Goal: Communication & Community: Participate in discussion

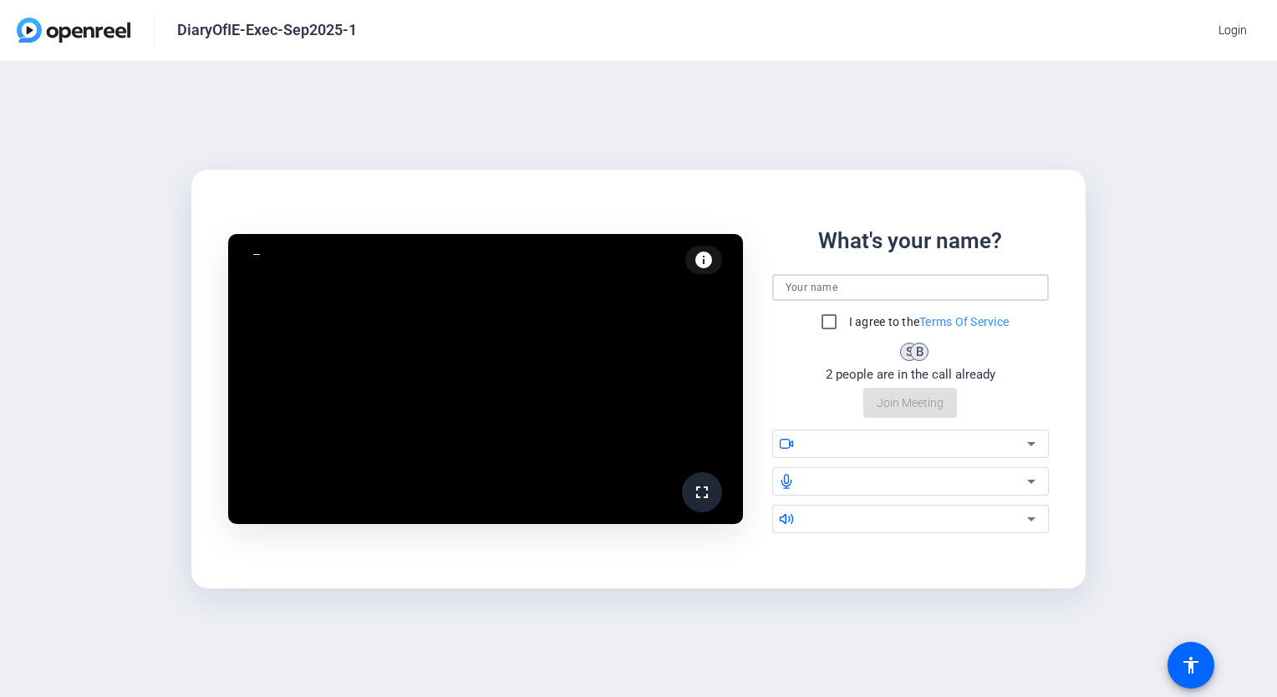
click at [855, 285] on input at bounding box center [911, 287] width 251 height 20
click at [855, 285] on input "Re" at bounding box center [911, 287] width 251 height 20
type input "Regan Grant"
click at [826, 323] on input "I agree to the Terms Of Service" at bounding box center [828, 321] width 33 height 33
checkbox input "true"
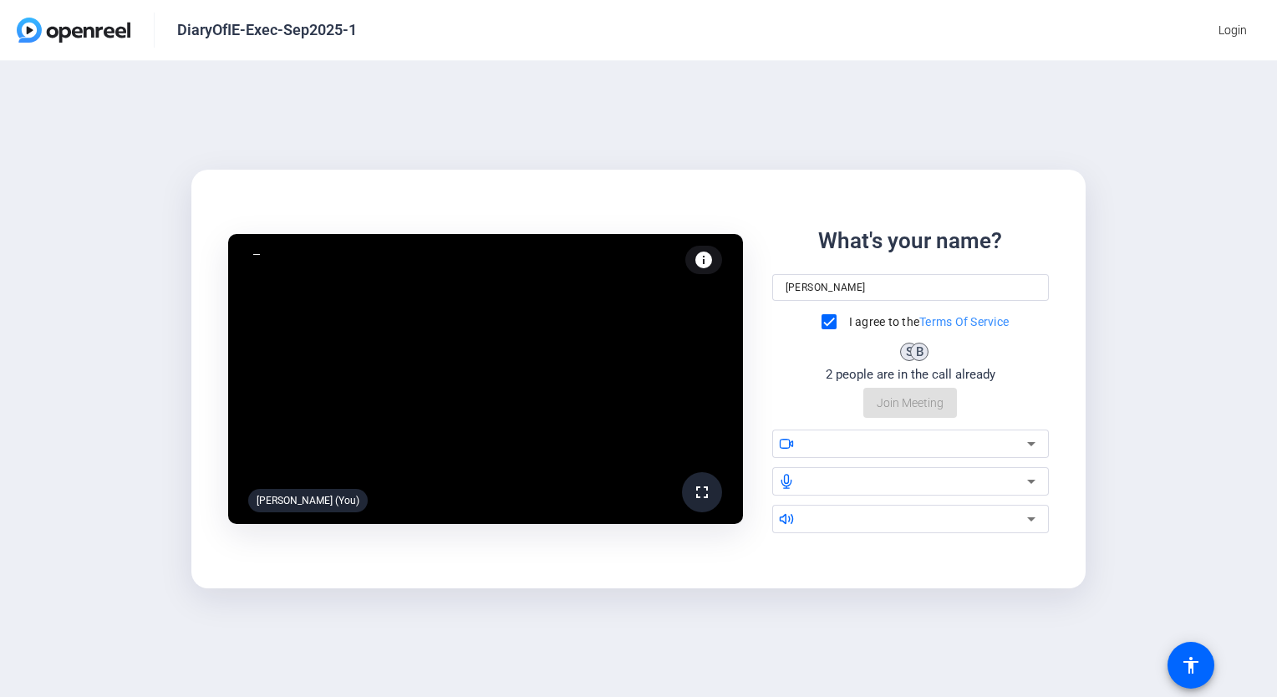
click at [889, 405] on div "What's your name? Regan Grant I agree to the Terms Of Service S B 2 people are …" at bounding box center [910, 322] width 277 height 194
click at [1030, 444] on icon at bounding box center [1031, 444] width 8 height 4
click at [920, 412] on div "What's your name? Regan Grant I agree to the Terms Of Service S B 2 people are …" at bounding box center [910, 322] width 277 height 194
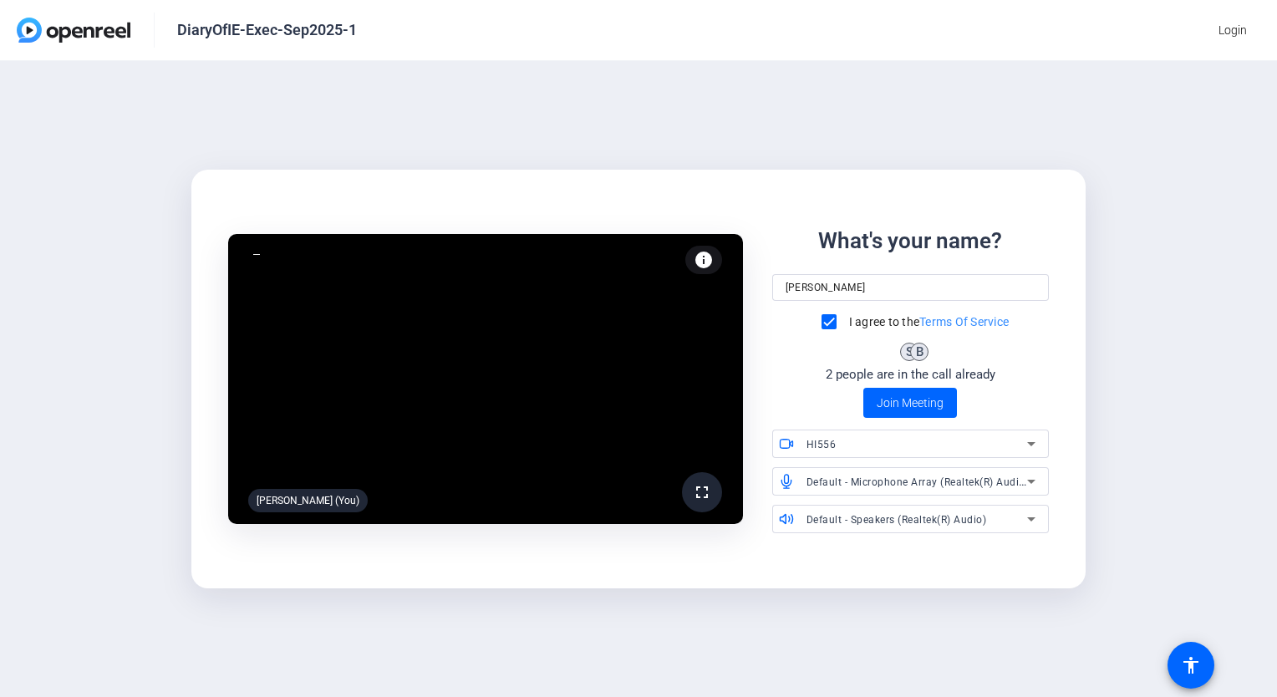
click at [830, 399] on div "What's your name? Regan Grant I agree to the Terms Of Service S B 2 people are …" at bounding box center [910, 322] width 277 height 194
click at [907, 402] on span "Join Meeting" at bounding box center [910, 403] width 67 height 18
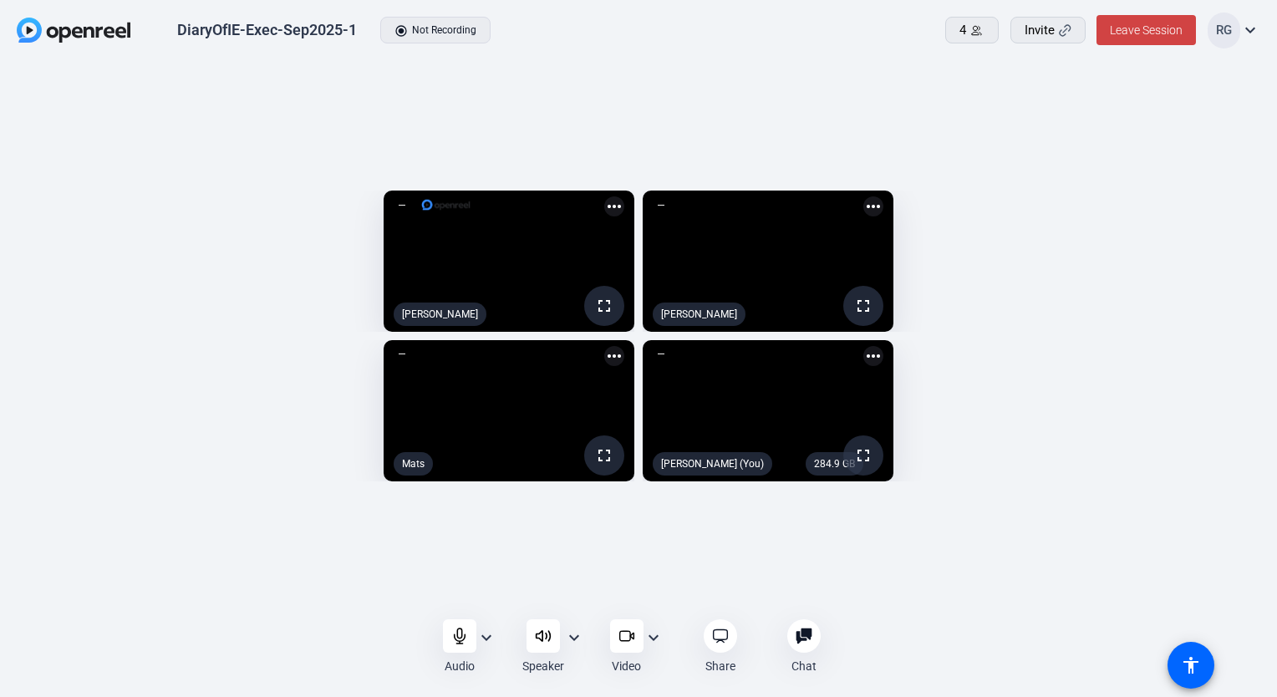
click at [893, 611] on div "fullscreen Shannon Feiszli more_horiz fullscreen Beth Ridenour more_horiz fulls…" at bounding box center [638, 340] width 1277 height 557
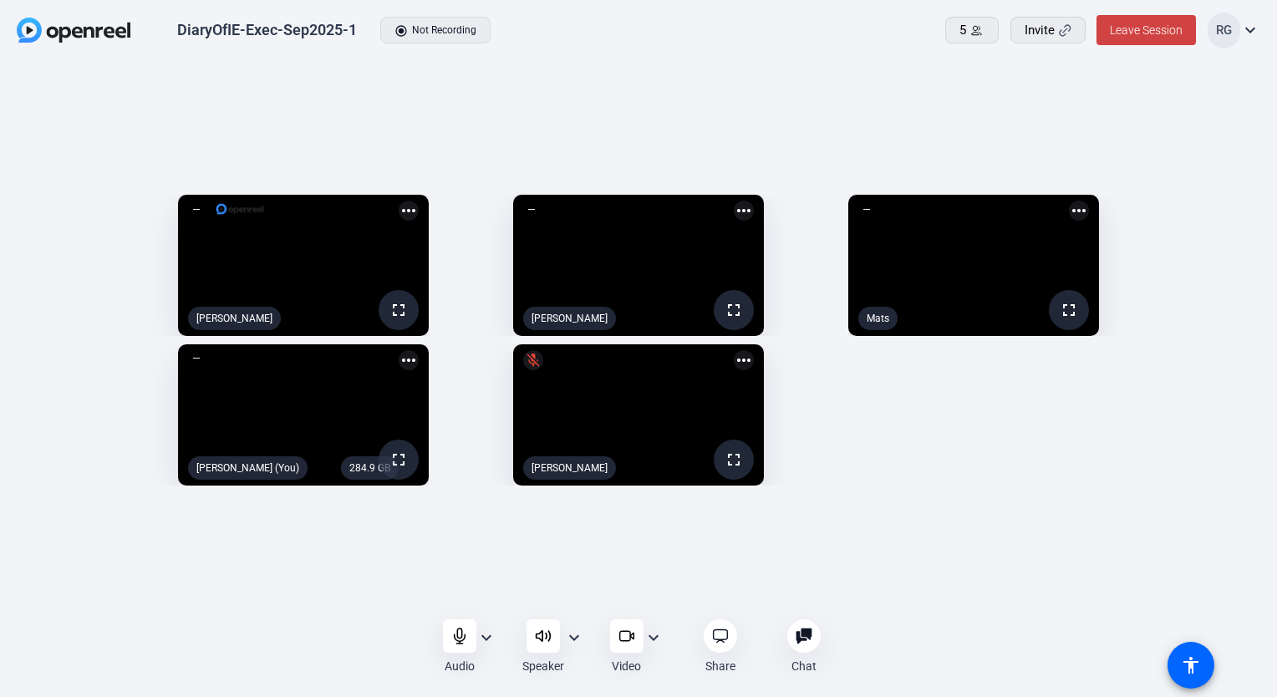
click at [650, 633] on mat-icon "expand_more" at bounding box center [653, 638] width 20 height 20
click at [620, 644] on div at bounding box center [638, 348] width 1277 height 697
click at [625, 639] on icon at bounding box center [626, 636] width 17 height 17
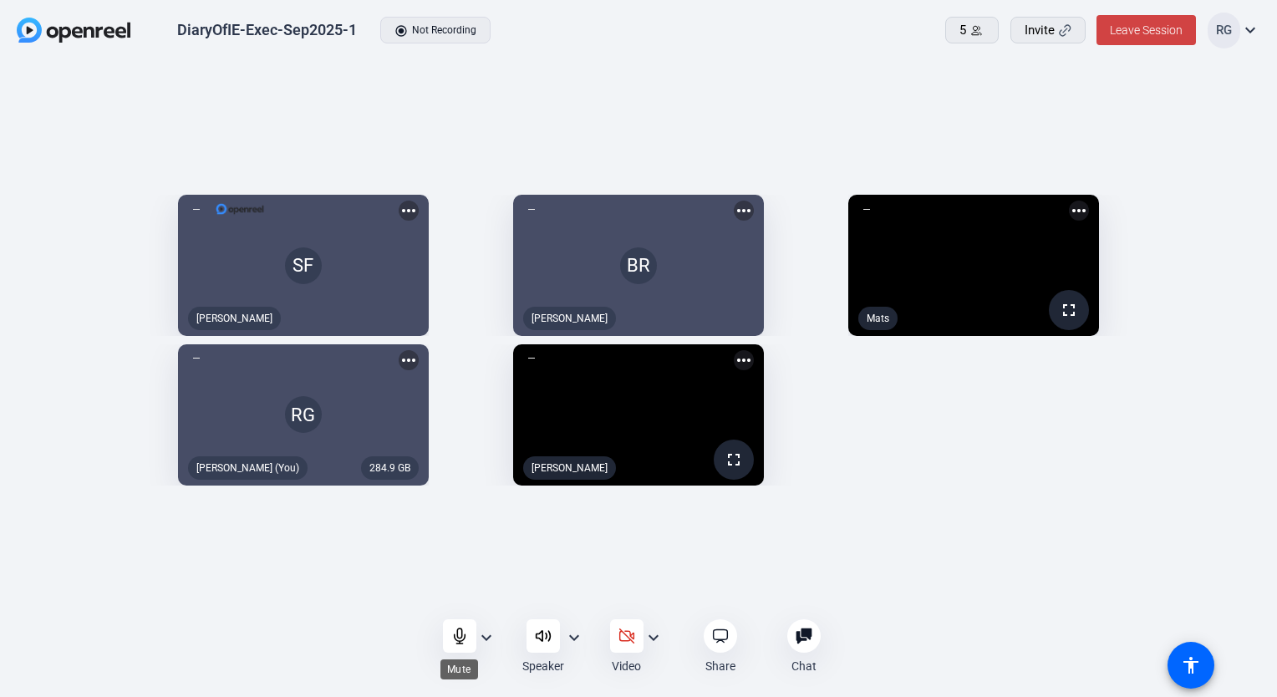
click at [455, 633] on icon at bounding box center [459, 636] width 17 height 17
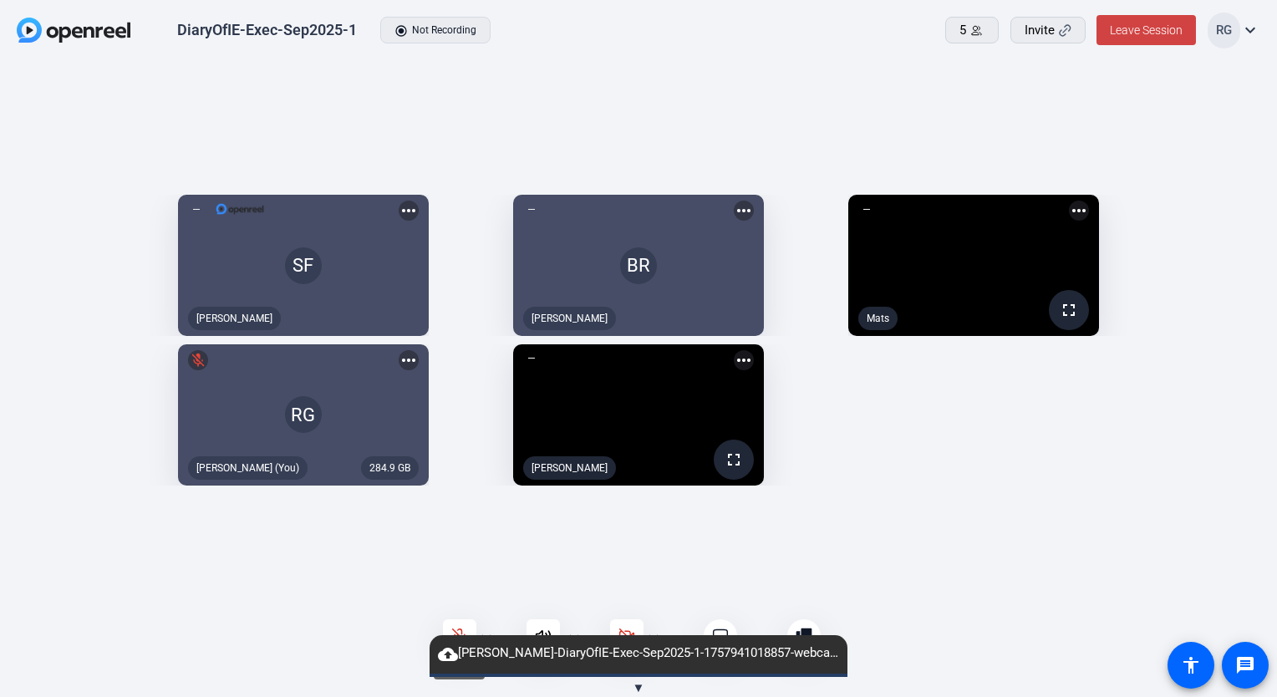
click at [458, 633] on icon at bounding box center [459, 636] width 14 height 14
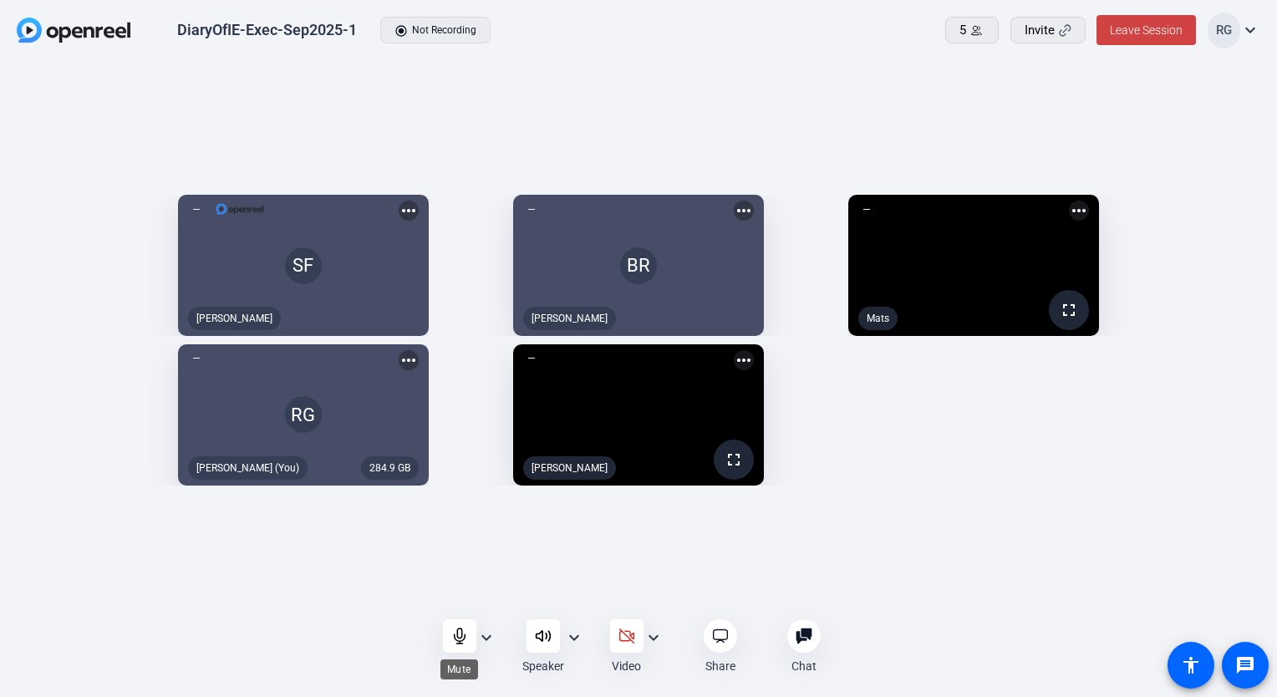
drag, startPoint x: 453, startPoint y: 634, endPoint x: 445, endPoint y: 643, distance: 12.4
click at [452, 635] on icon at bounding box center [459, 636] width 17 height 17
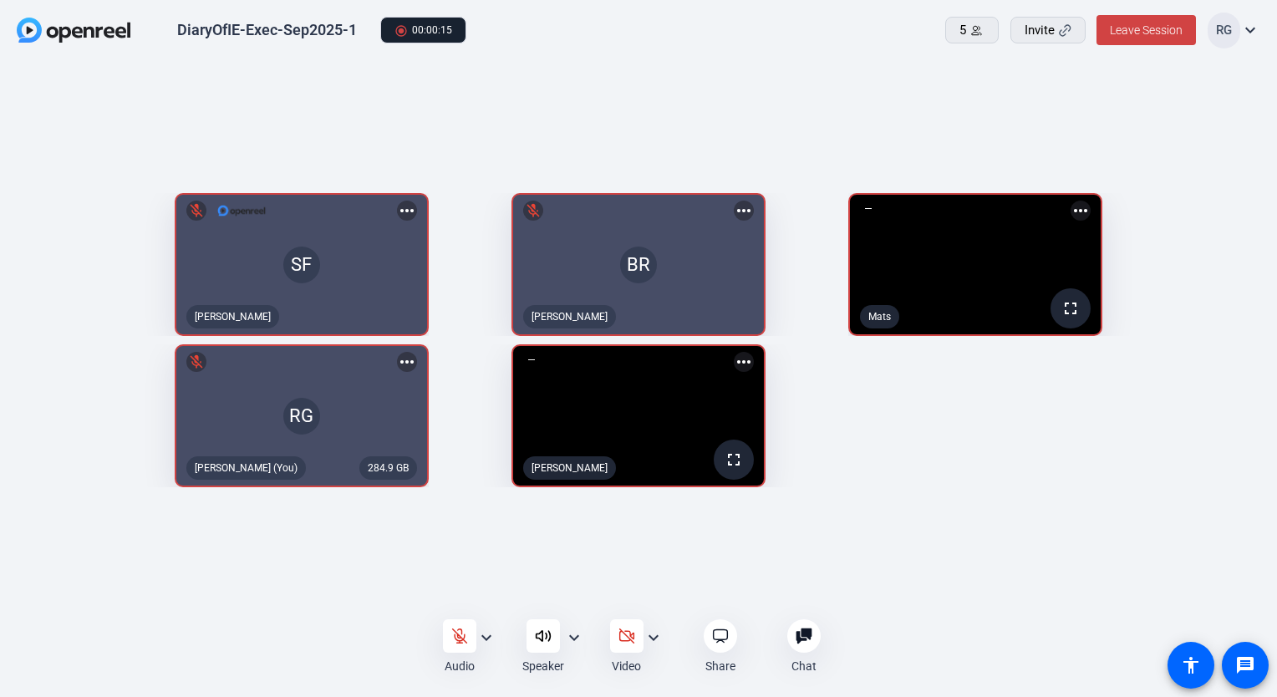
click at [237, 643] on div "Audio expand_more Speaker expand_more Video expand_more Share Chat 0 more_horiz…" at bounding box center [638, 647] width 1277 height 56
click at [463, 639] on icon at bounding box center [459, 636] width 14 height 14
click at [455, 640] on icon at bounding box center [459, 635] width 11 height 15
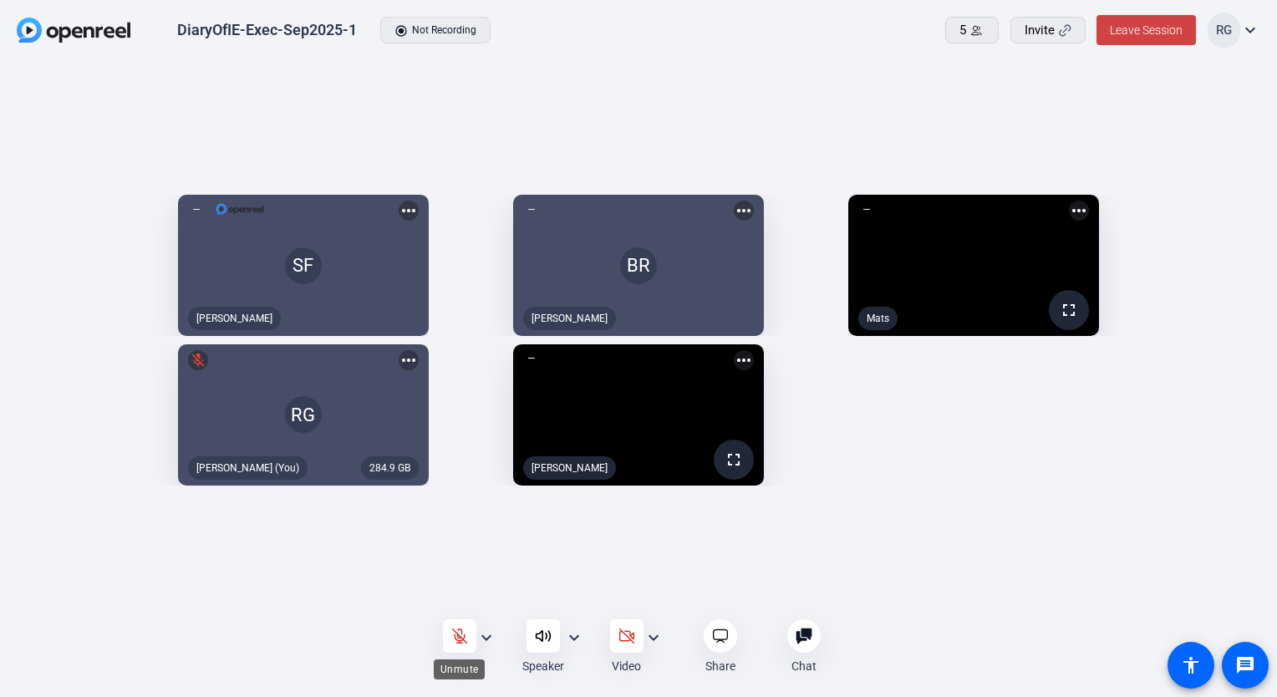
click at [458, 638] on icon at bounding box center [459, 636] width 17 height 17
click at [457, 643] on icon at bounding box center [459, 636] width 17 height 17
click at [465, 640] on icon at bounding box center [459, 636] width 14 height 14
click at [458, 630] on icon at bounding box center [459, 636] width 17 height 17
click at [455, 631] on icon at bounding box center [459, 636] width 17 height 17
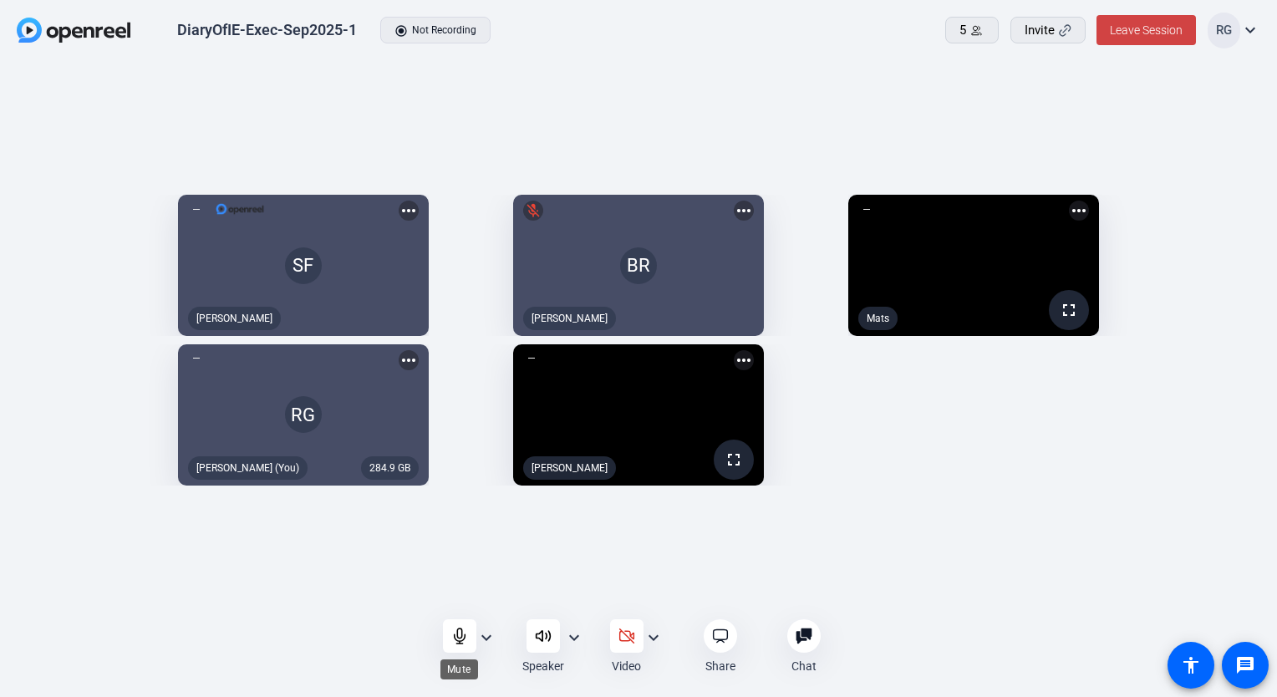
click at [451, 640] on icon at bounding box center [459, 636] width 17 height 17
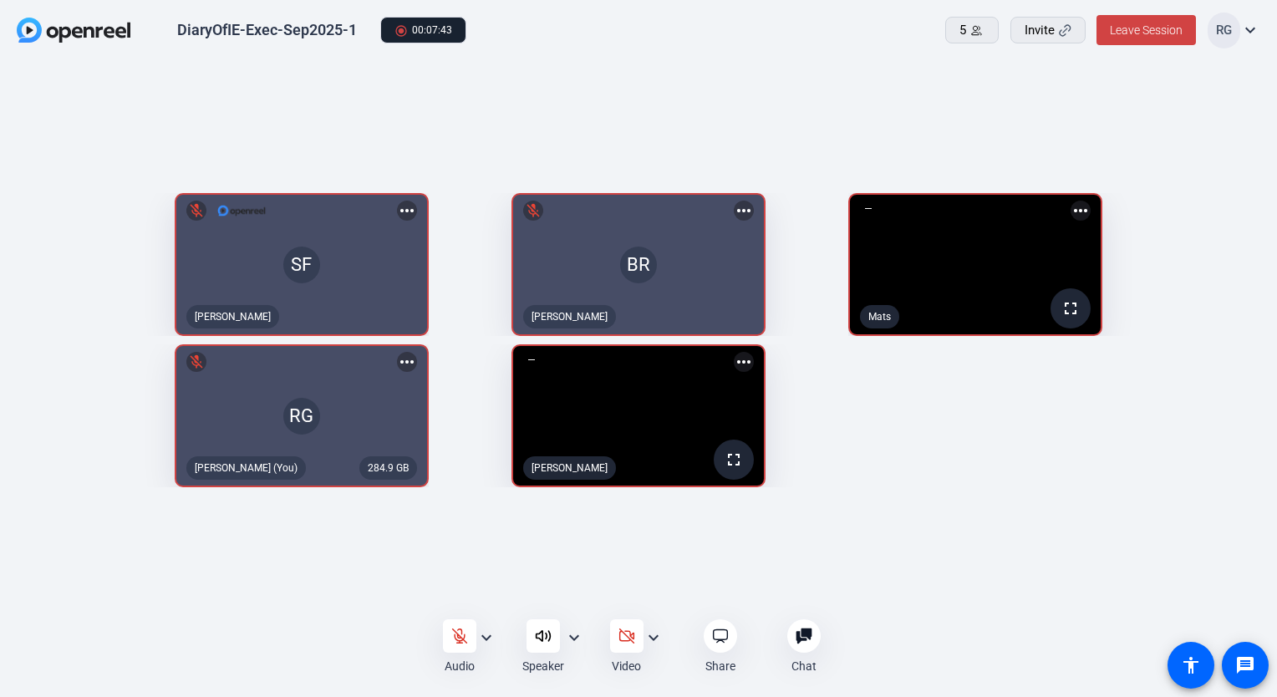
click at [884, 22] on div "DiaryOfIE-Exec-Sep2025-1 radio_button_checked 00:07:43 5 Invite Leave Session R…" at bounding box center [638, 31] width 1277 height 62
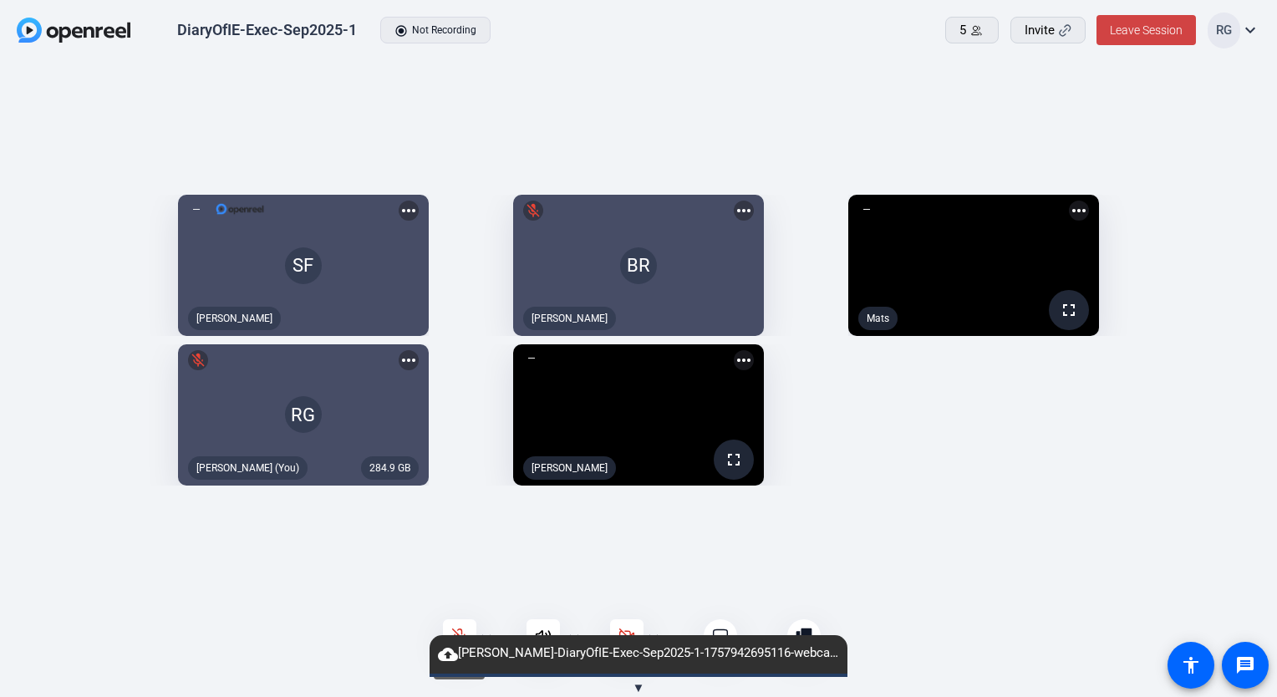
click at [455, 633] on icon at bounding box center [459, 636] width 14 height 14
click at [399, 632] on div "Audio expand_more Speaker expand_more Video expand_more Share Chat 0 more_horiz…" at bounding box center [638, 647] width 1277 height 56
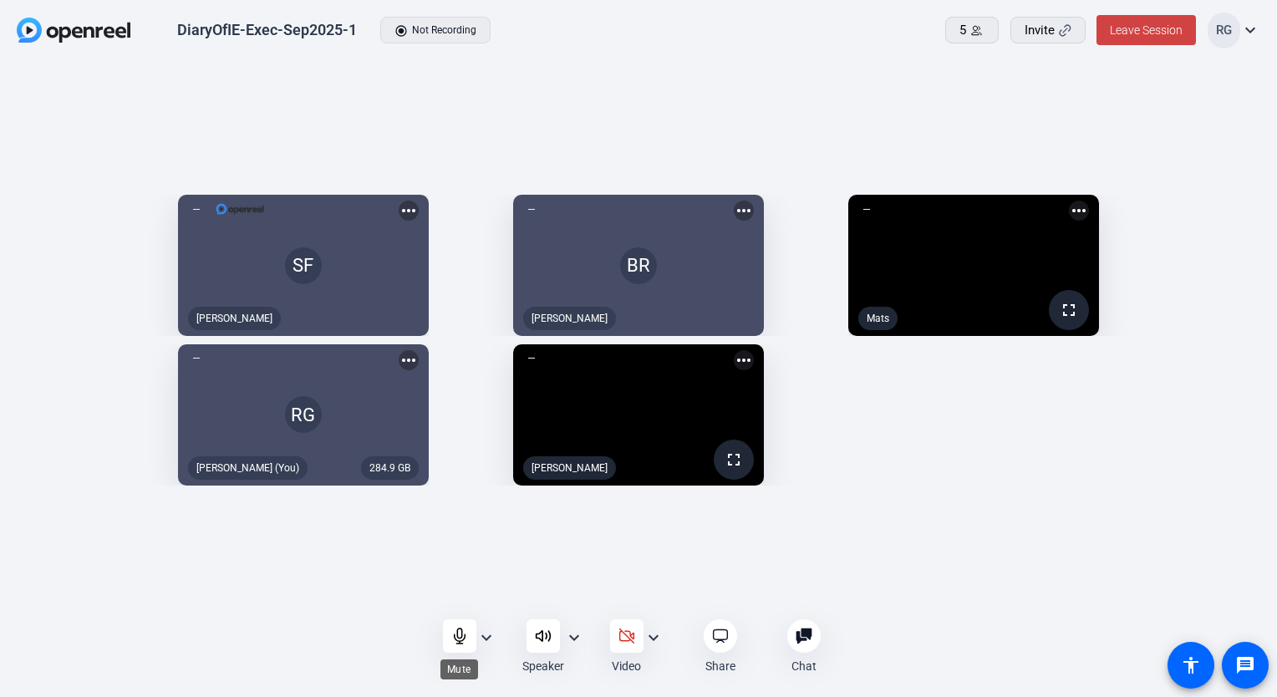
click at [453, 637] on icon at bounding box center [459, 636] width 17 height 17
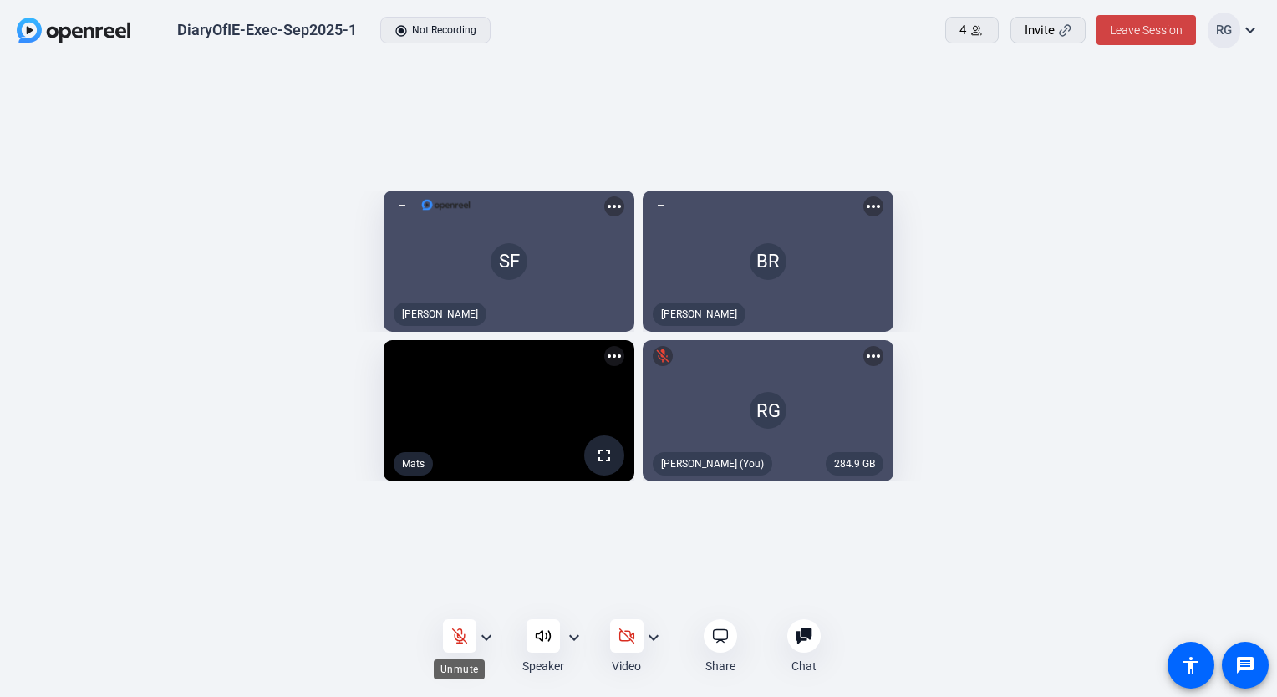
click at [454, 638] on icon at bounding box center [459, 636] width 17 height 17
click at [628, 643] on icon at bounding box center [626, 636] width 17 height 17
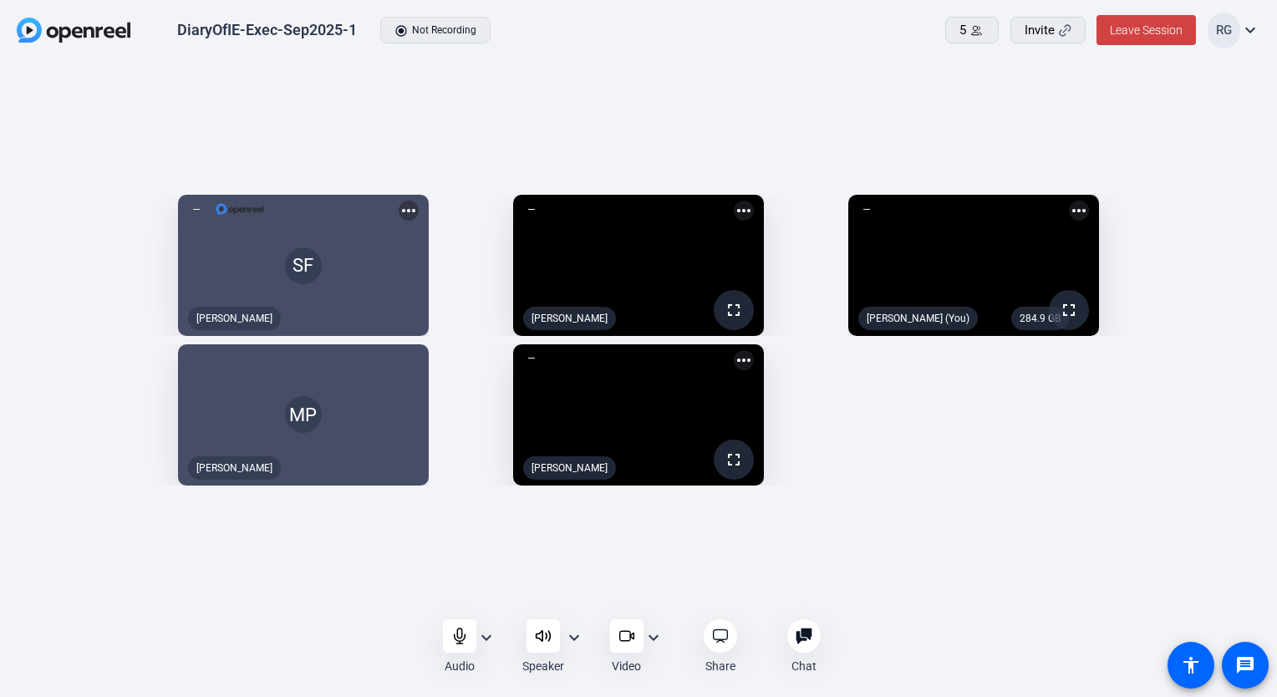
click at [1193, 438] on div "SF Shannon Feiszli more_horiz fullscreen Beth Ridenour more_horiz 284.9 GB full…" at bounding box center [638, 340] width 1243 height 308
click at [1209, 387] on div "SF Shannon Feiszli more_horiz fullscreen Beth Ridenour more_horiz 284.9 GB full…" at bounding box center [638, 340] width 1243 height 308
click at [620, 638] on icon at bounding box center [626, 636] width 17 height 17
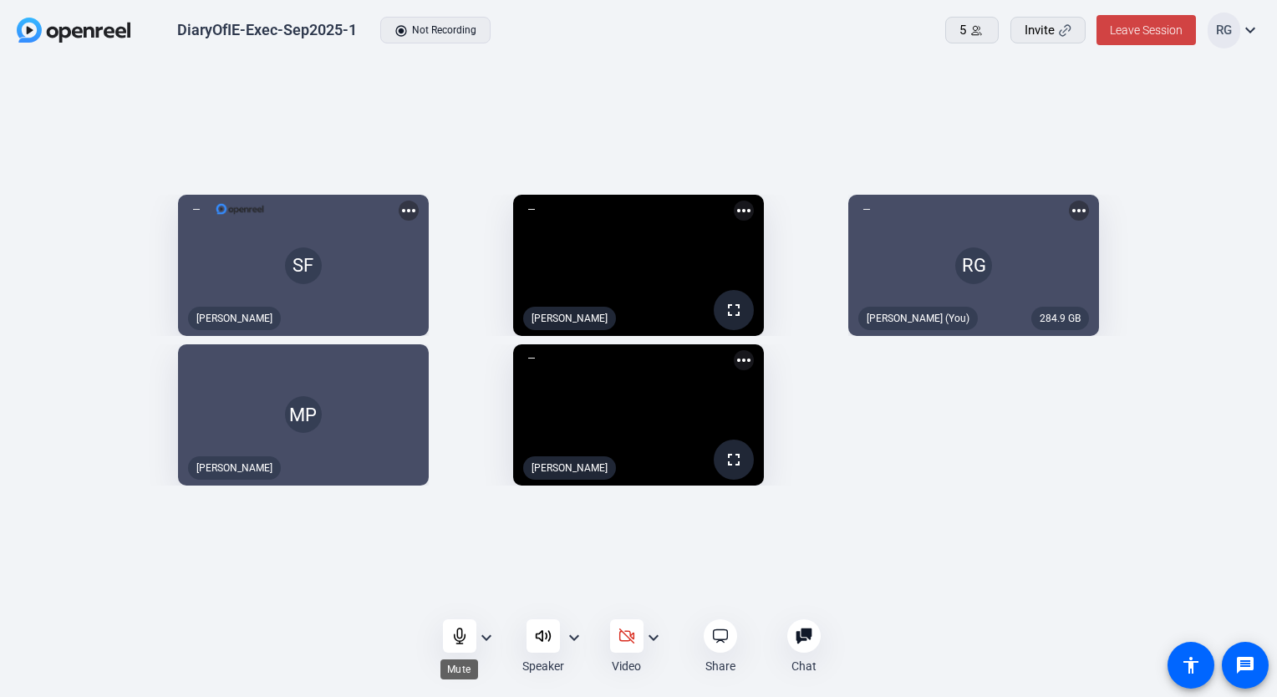
click at [456, 641] on icon at bounding box center [459, 636] width 17 height 17
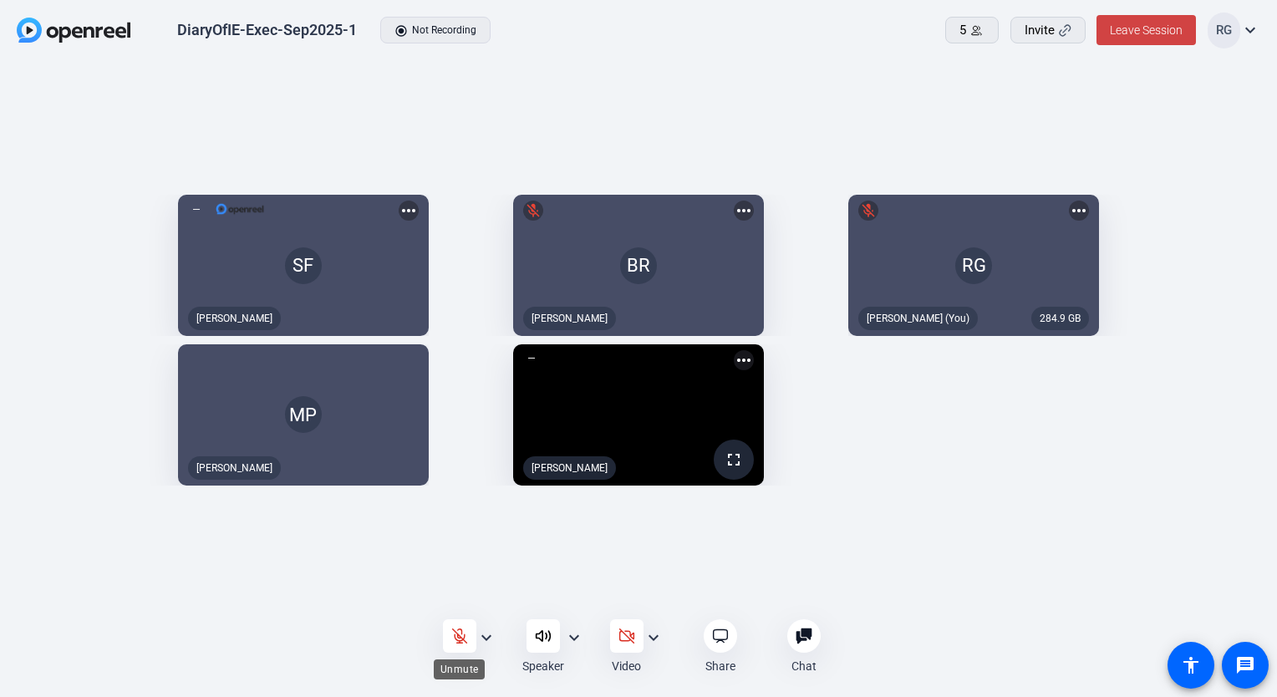
click at [458, 632] on icon at bounding box center [459, 636] width 17 height 17
click at [459, 630] on icon at bounding box center [459, 636] width 17 height 17
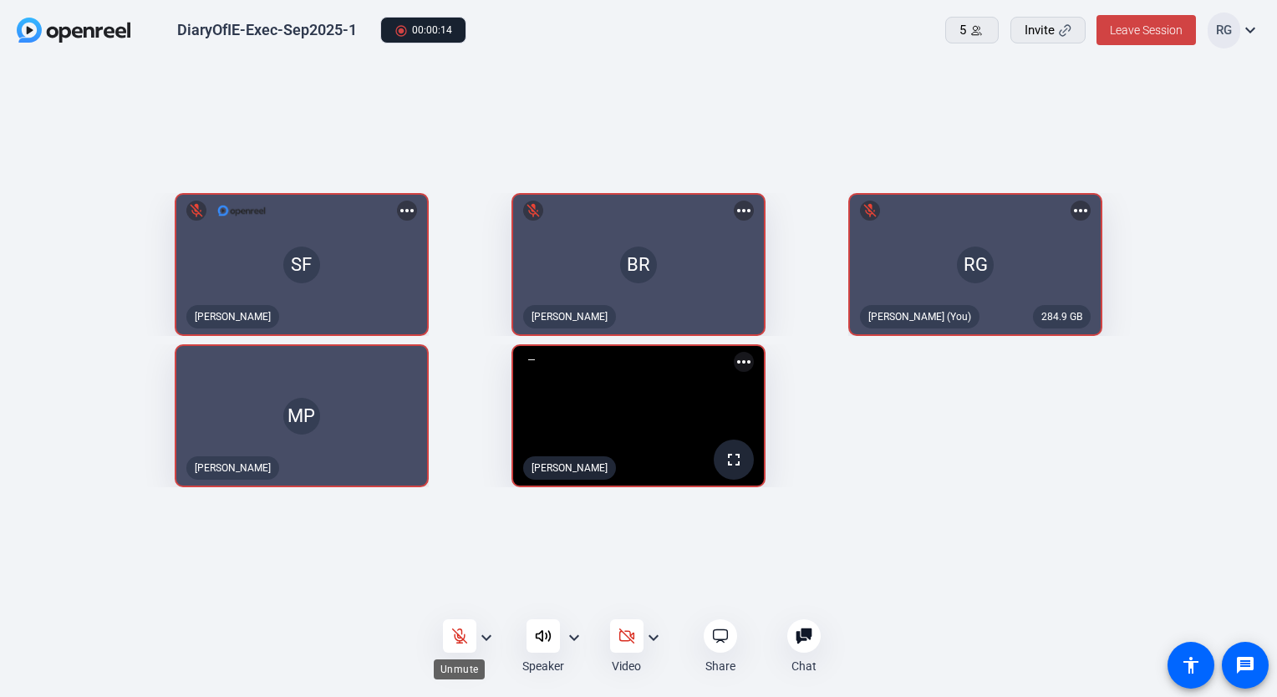
click at [458, 634] on icon at bounding box center [459, 636] width 14 height 14
click at [455, 637] on icon at bounding box center [459, 635] width 11 height 15
click at [577, 642] on mat-icon "expand_more" at bounding box center [574, 638] width 20 height 20
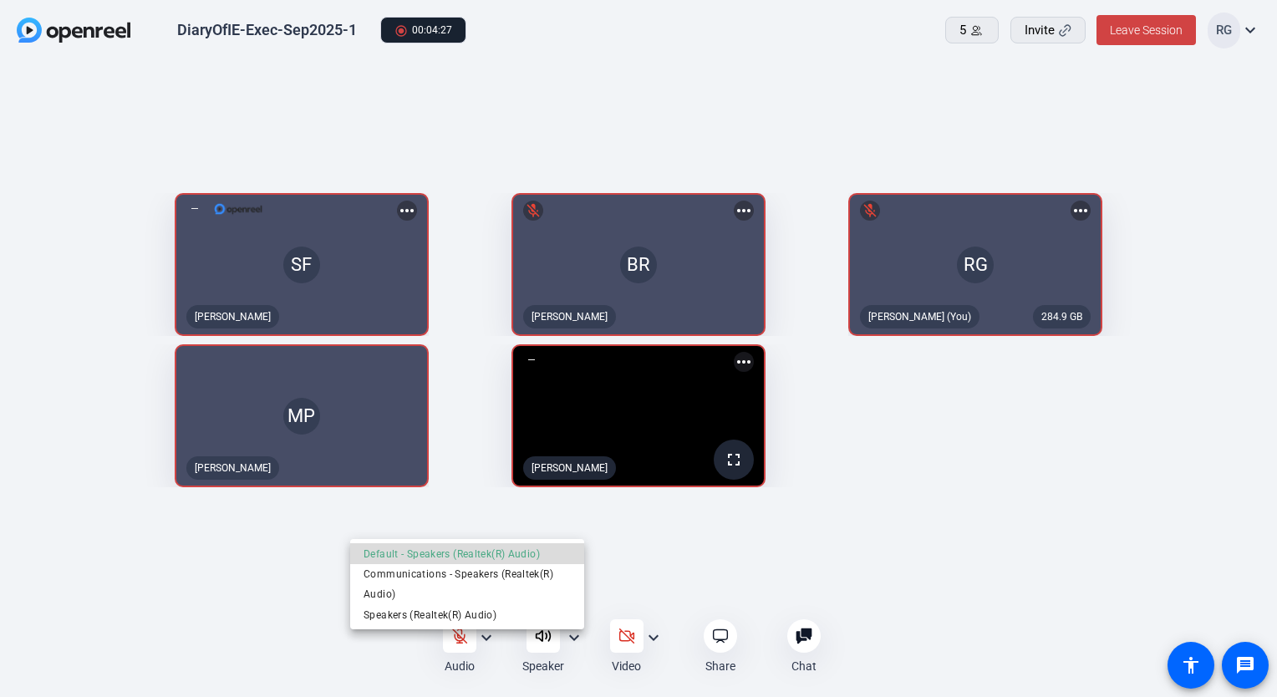
click at [441, 556] on span "Default - Speakers (Realtek(R) Audio)" at bounding box center [467, 554] width 207 height 20
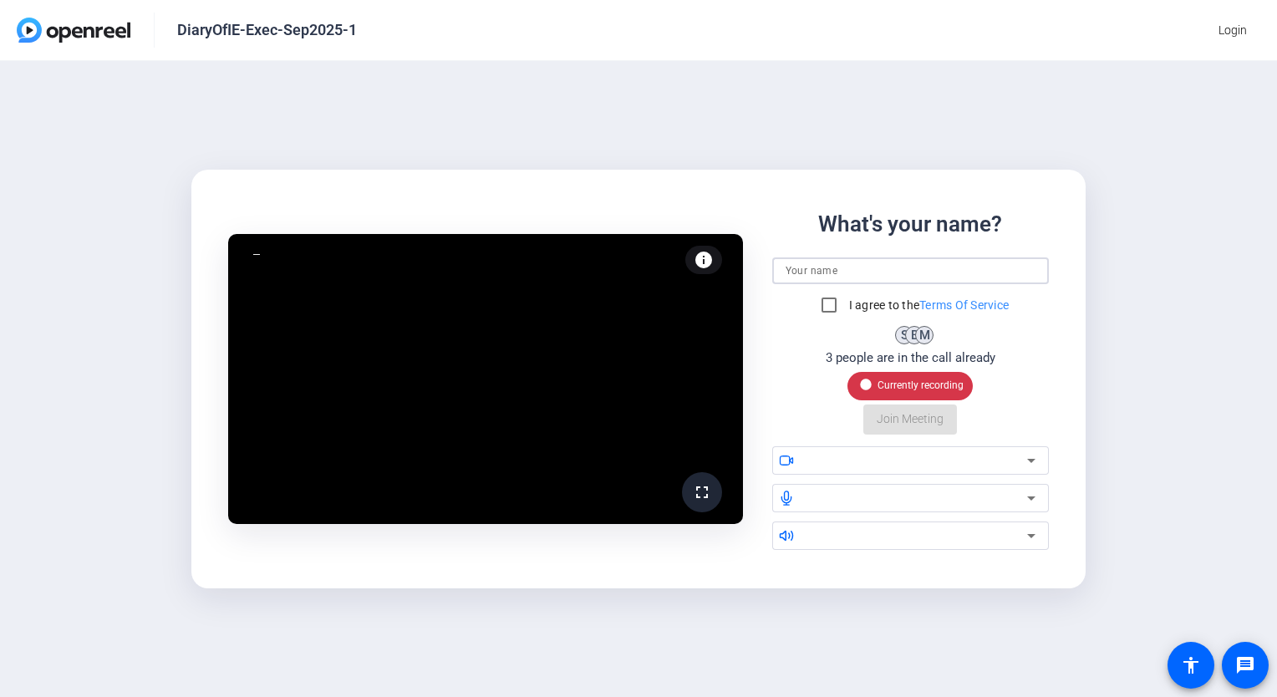
click at [822, 271] on input at bounding box center [911, 271] width 251 height 20
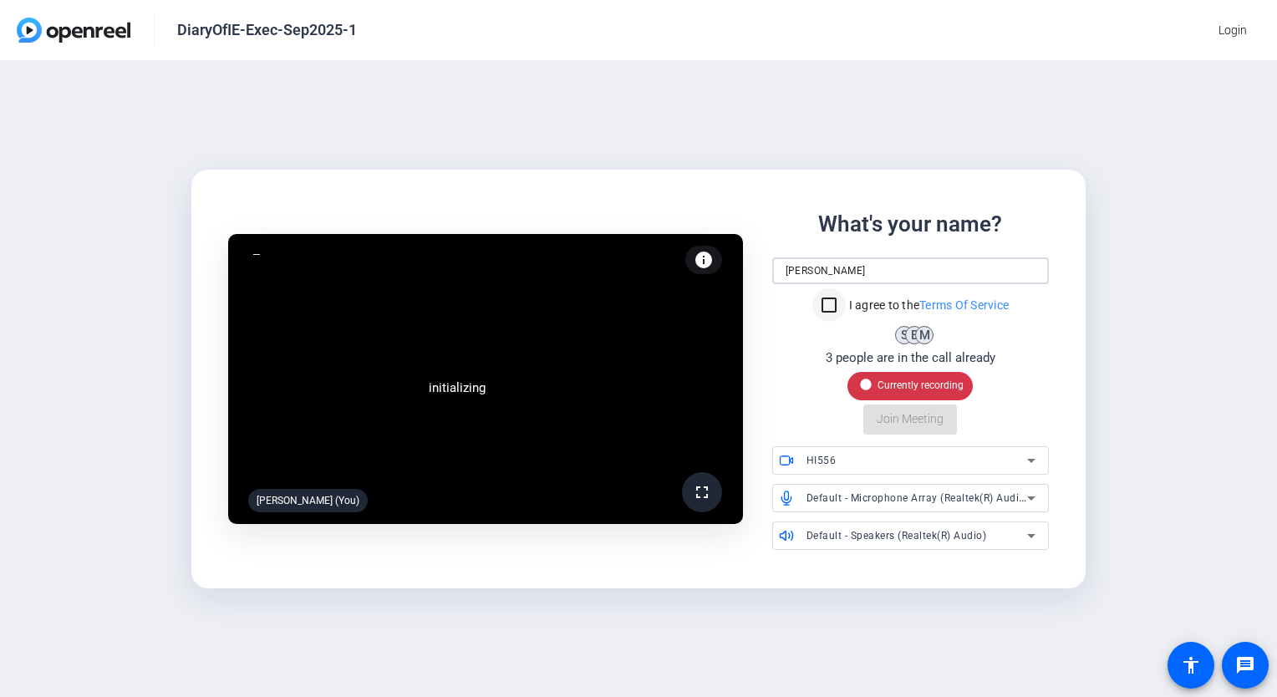
type input "[PERSON_NAME]"
click at [830, 313] on input "I agree to the Terms Of Service" at bounding box center [828, 304] width 33 height 33
checkbox input "true"
click at [906, 388] on div "fiber_manual_record Currently recording" at bounding box center [910, 386] width 106 height 20
click at [916, 410] on span "Join Meeting" at bounding box center [910, 419] width 67 height 18
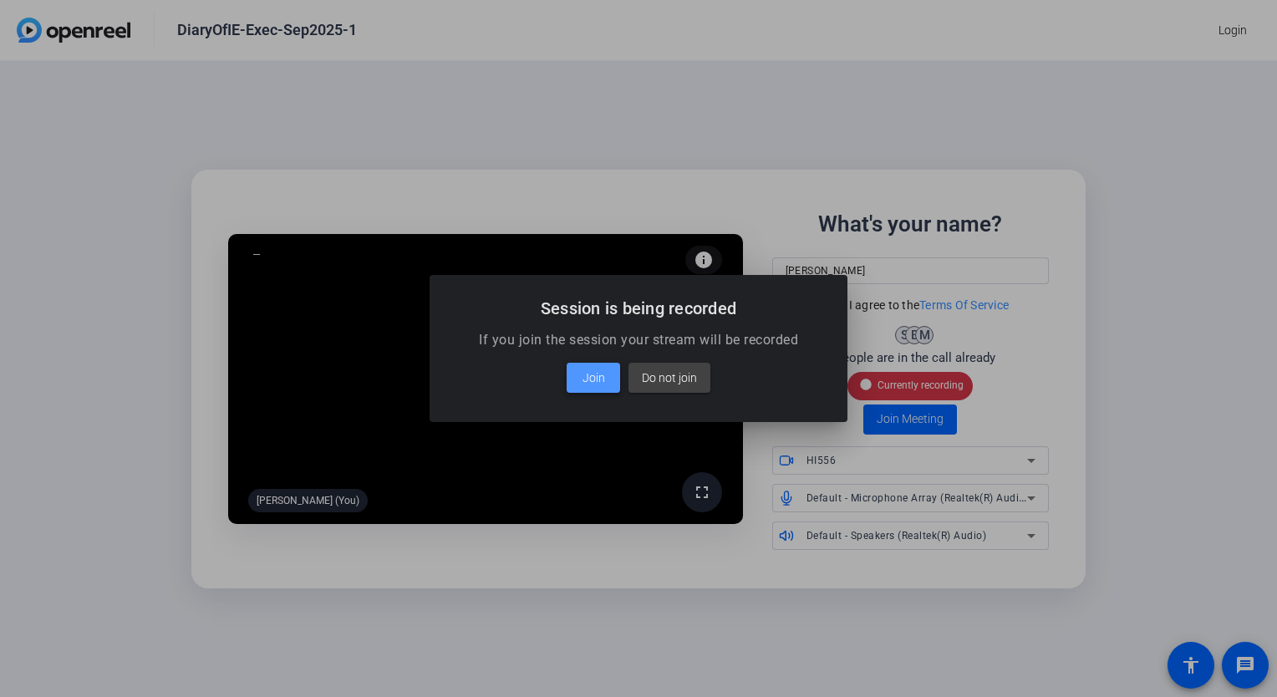
click at [603, 384] on span "Join" at bounding box center [593, 378] width 23 height 20
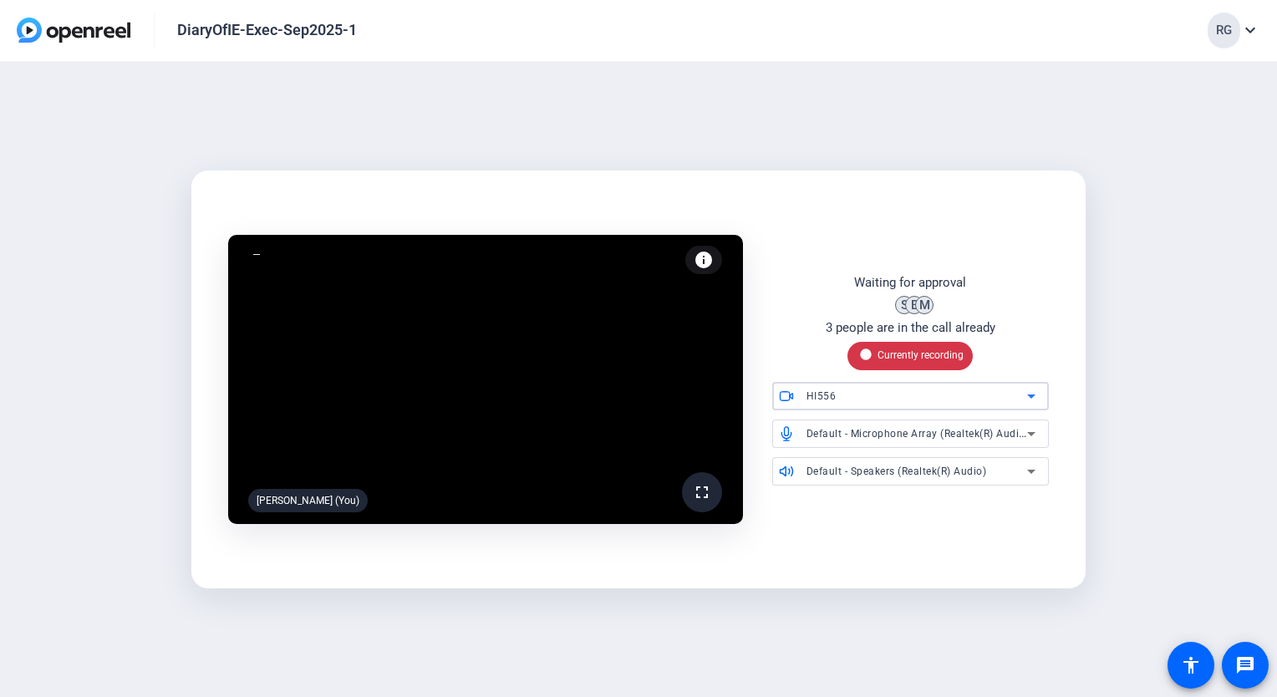
click at [989, 394] on div "HI556" at bounding box center [916, 395] width 221 height 21
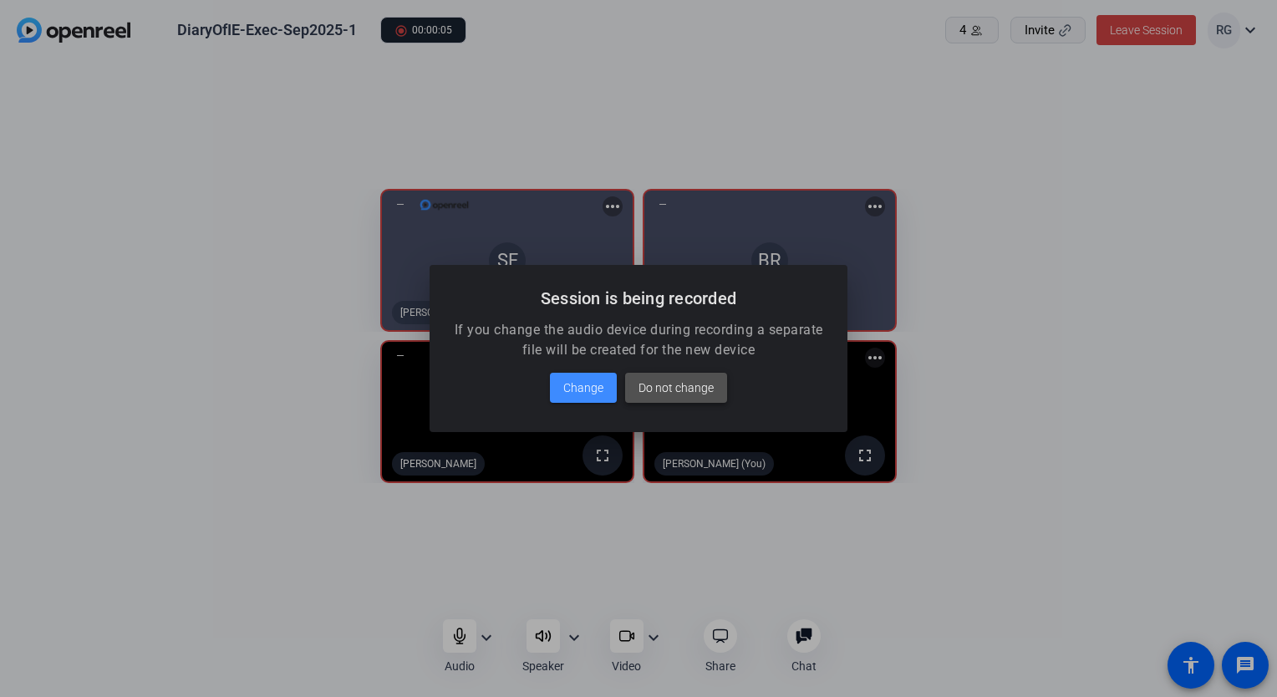
click at [649, 383] on span "Do not change" at bounding box center [675, 388] width 75 height 20
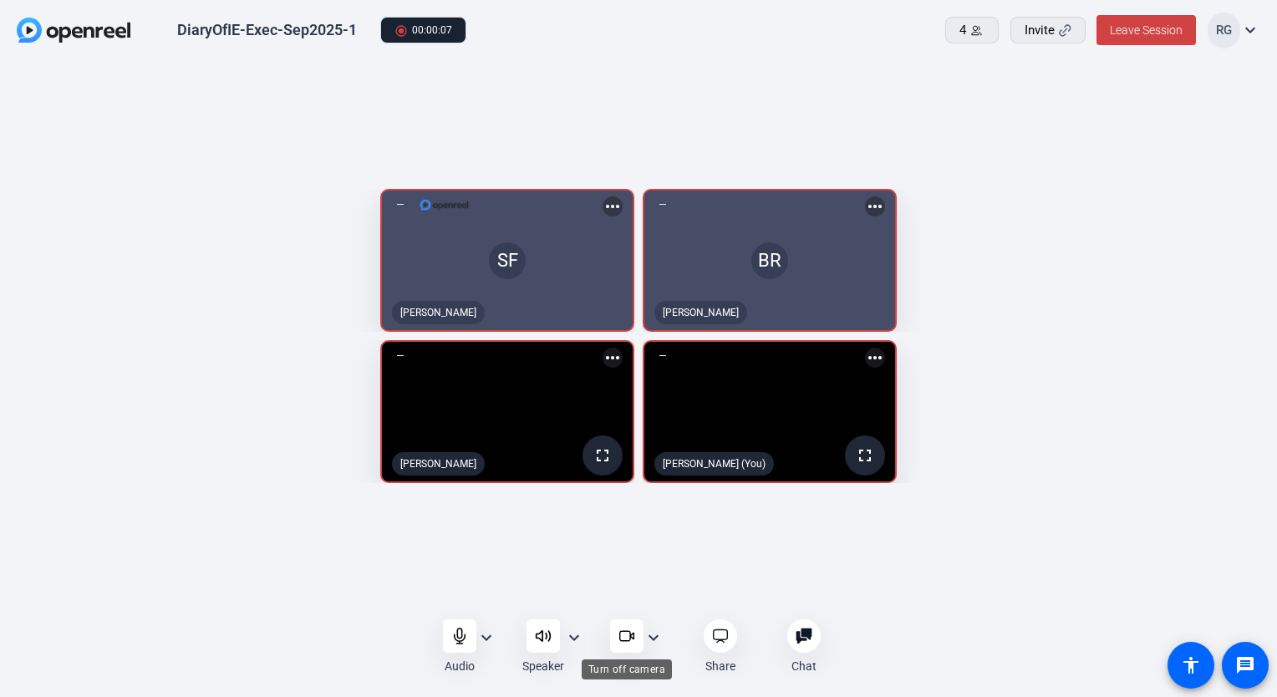
click at [631, 635] on icon at bounding box center [631, 636] width 3 height 6
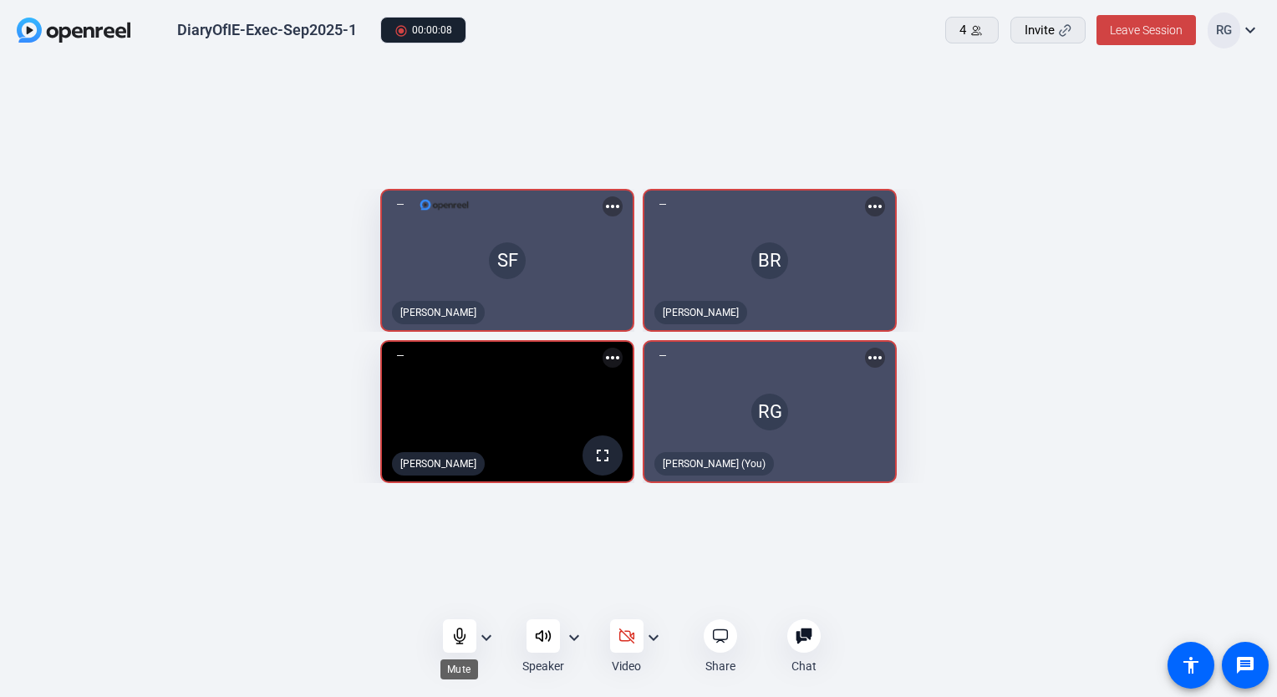
click at [449, 643] on div at bounding box center [459, 635] width 33 height 33
click at [452, 641] on icon at bounding box center [459, 636] width 17 height 17
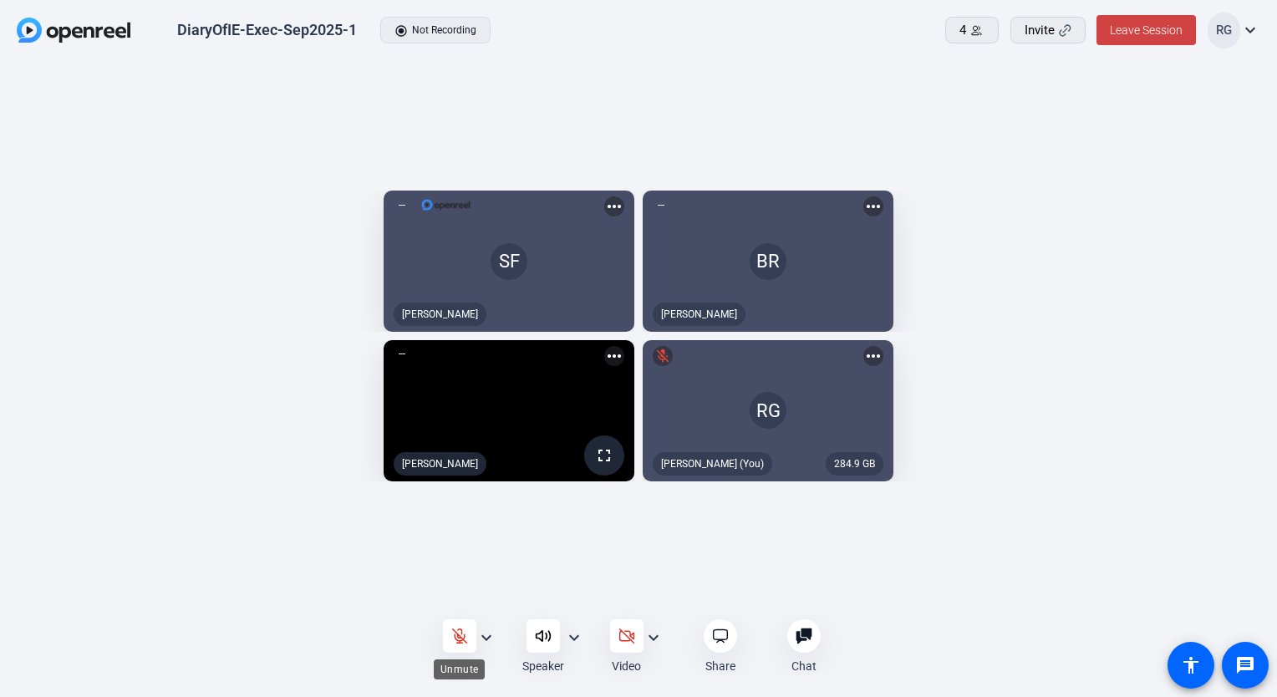
click at [468, 649] on div at bounding box center [459, 635] width 33 height 33
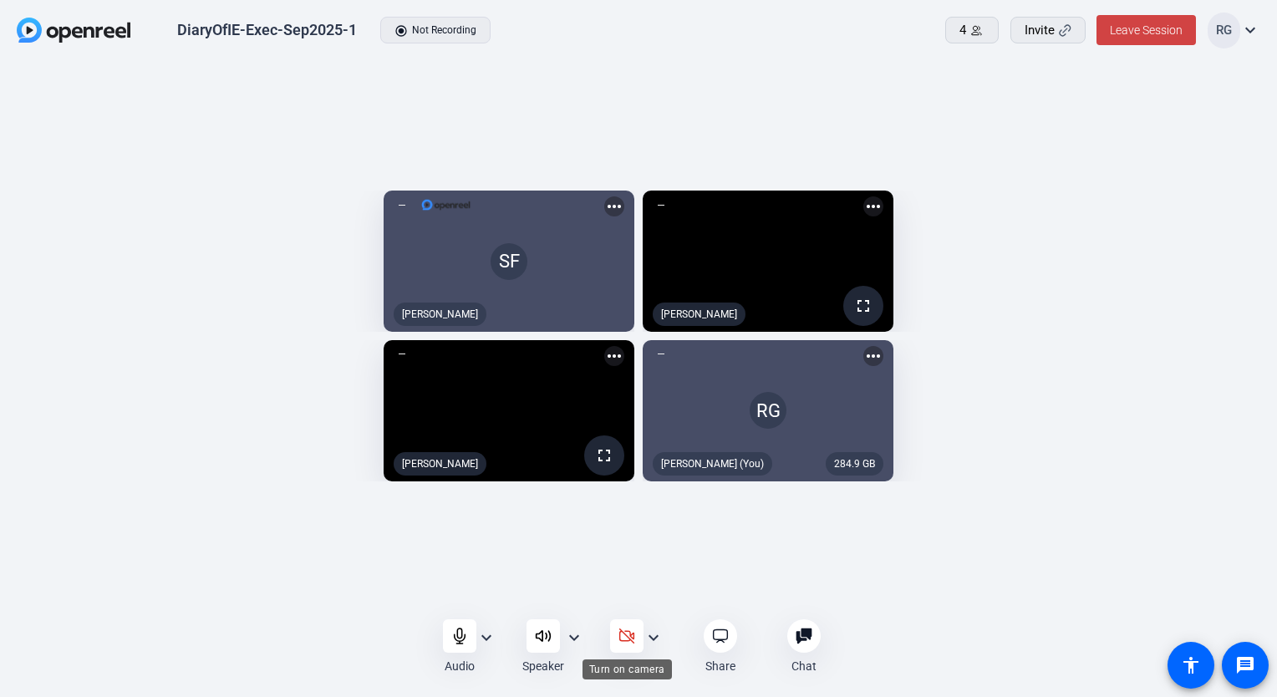
click at [626, 640] on icon at bounding box center [626, 636] width 14 height 14
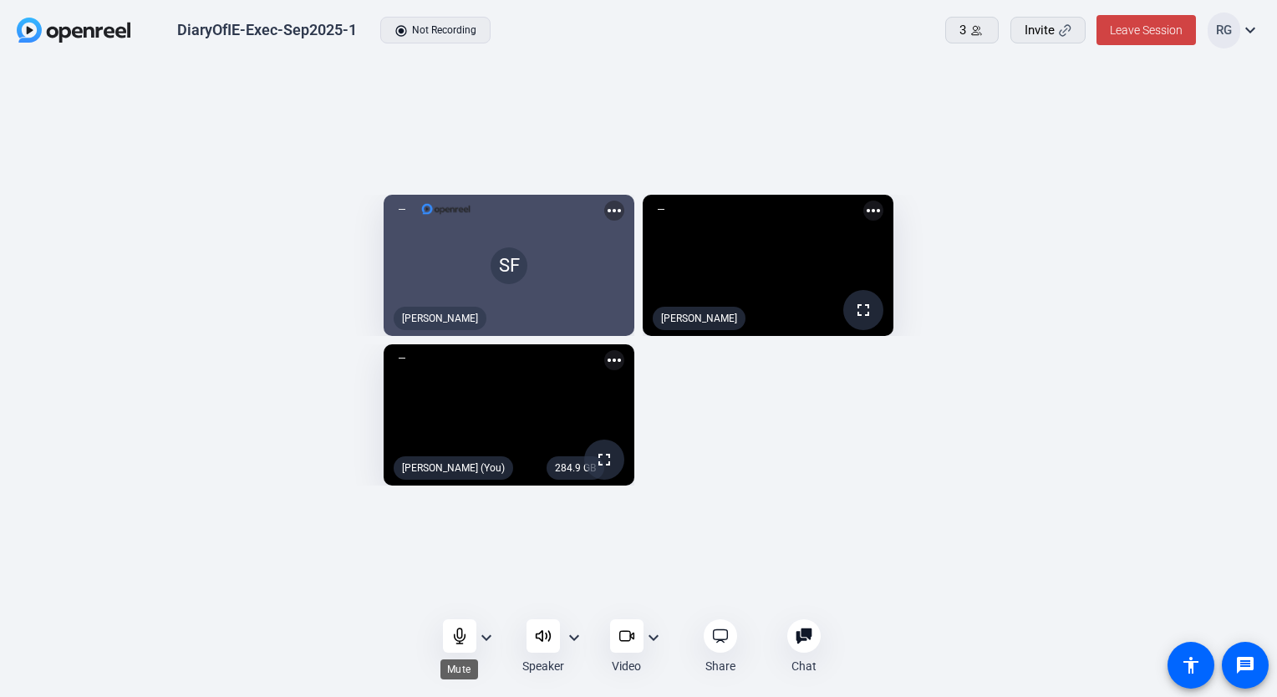
click at [458, 633] on icon at bounding box center [459, 636] width 17 height 17
click at [627, 636] on icon at bounding box center [626, 636] width 17 height 17
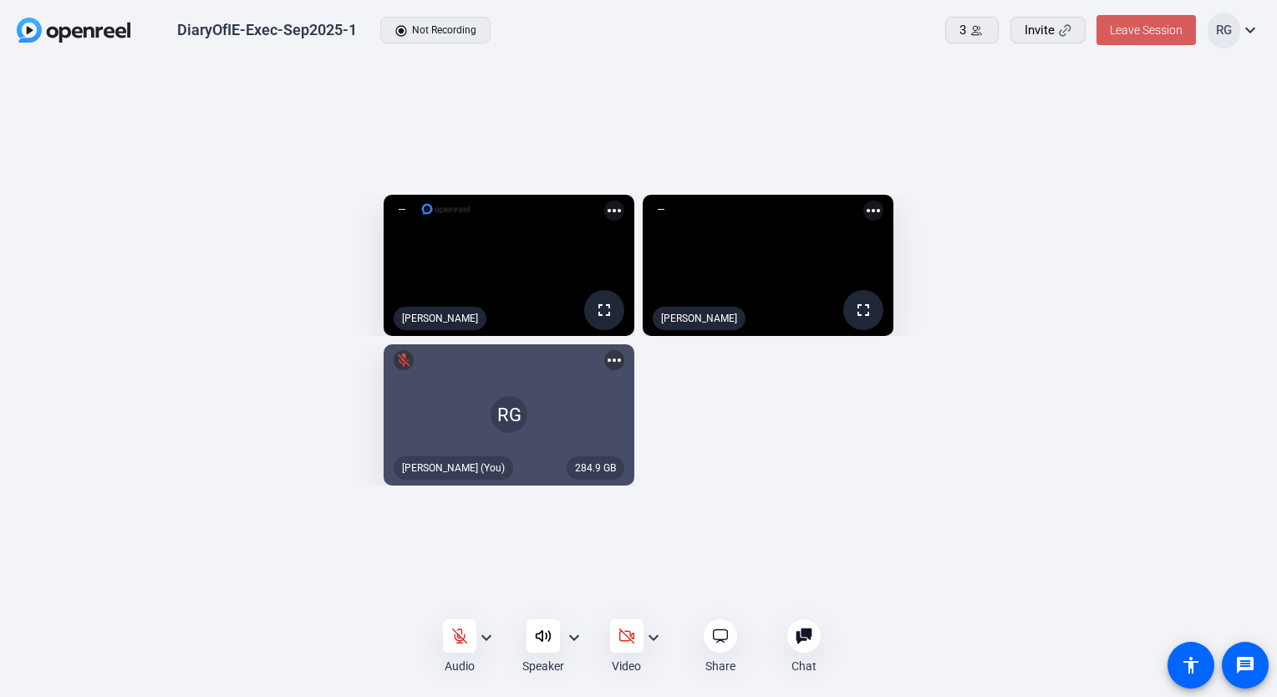
click at [1140, 34] on span "Leave Session" at bounding box center [1146, 29] width 73 height 13
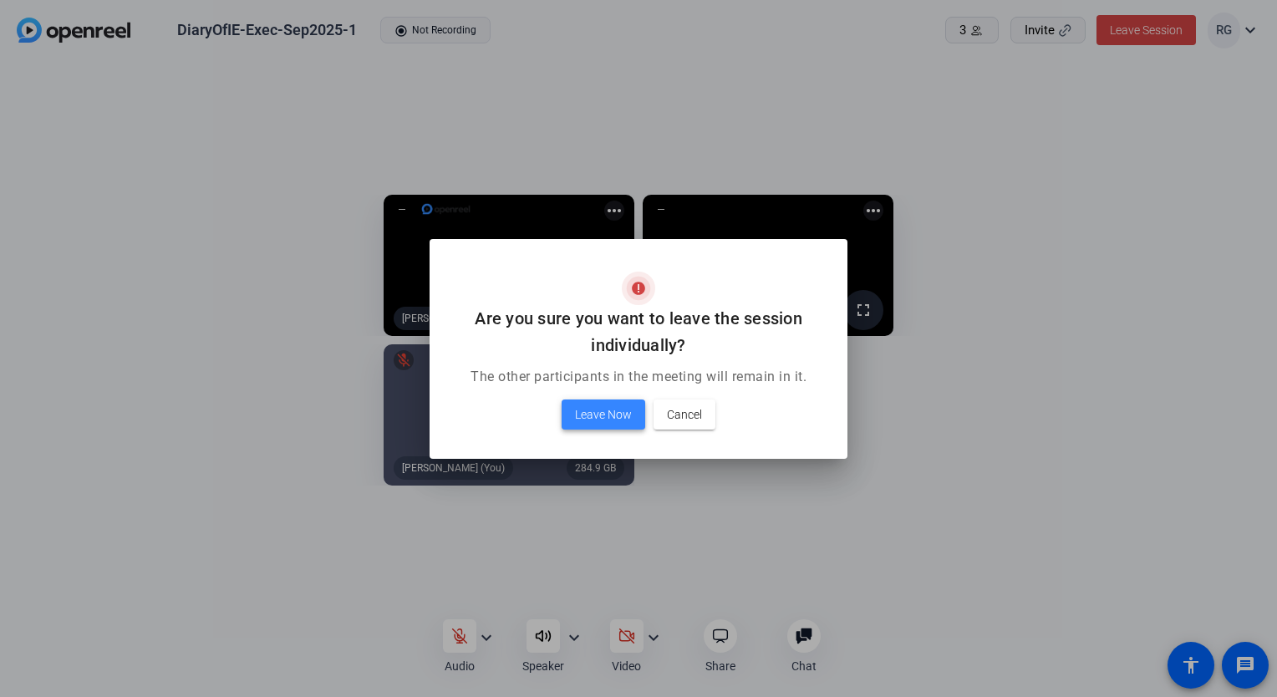
click at [597, 413] on span "Leave Now" at bounding box center [603, 414] width 57 height 20
